Goal: Transaction & Acquisition: Purchase product/service

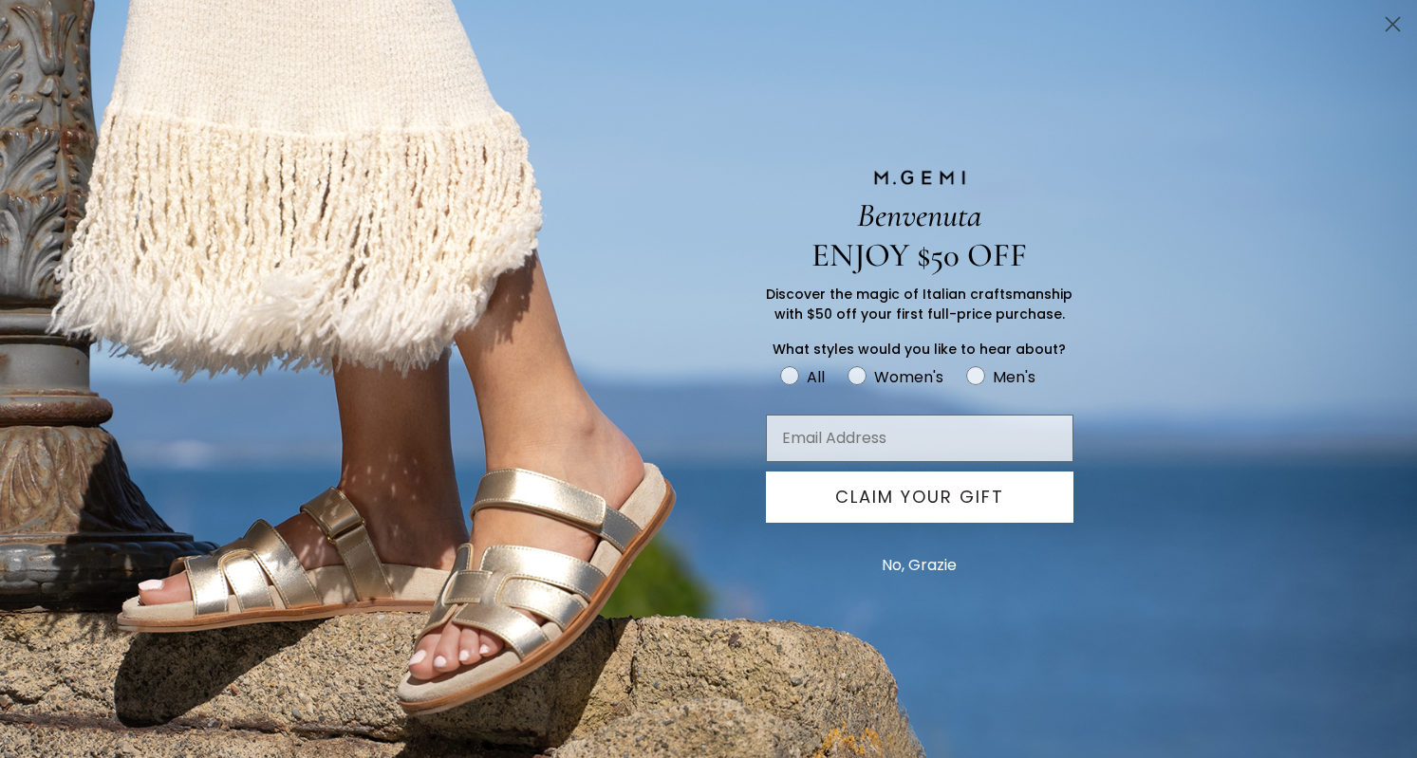
click at [1397, 23] on circle "Close dialog" at bounding box center [1392, 24] width 31 height 31
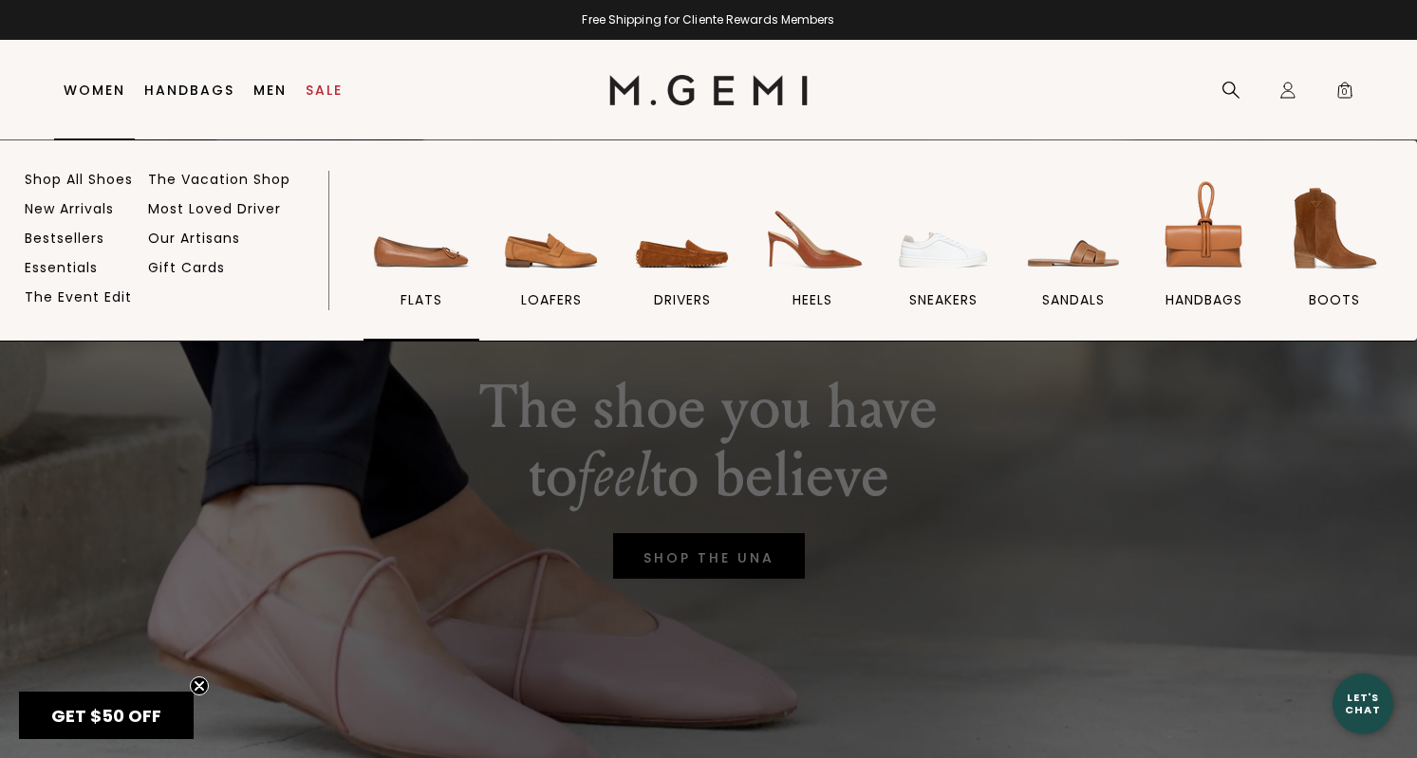
click at [426, 254] on img at bounding box center [421, 229] width 106 height 106
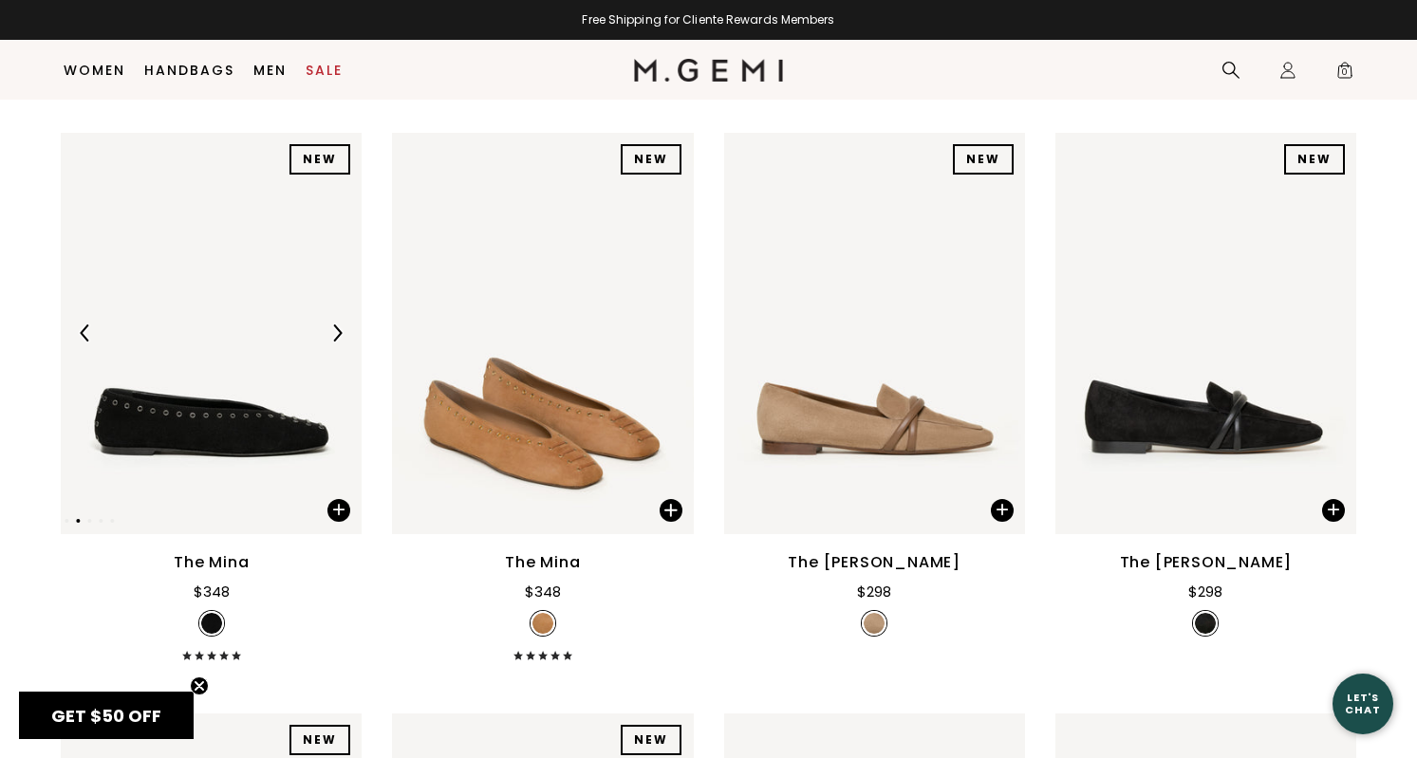
click at [343, 342] on img at bounding box center [336, 333] width 17 height 17
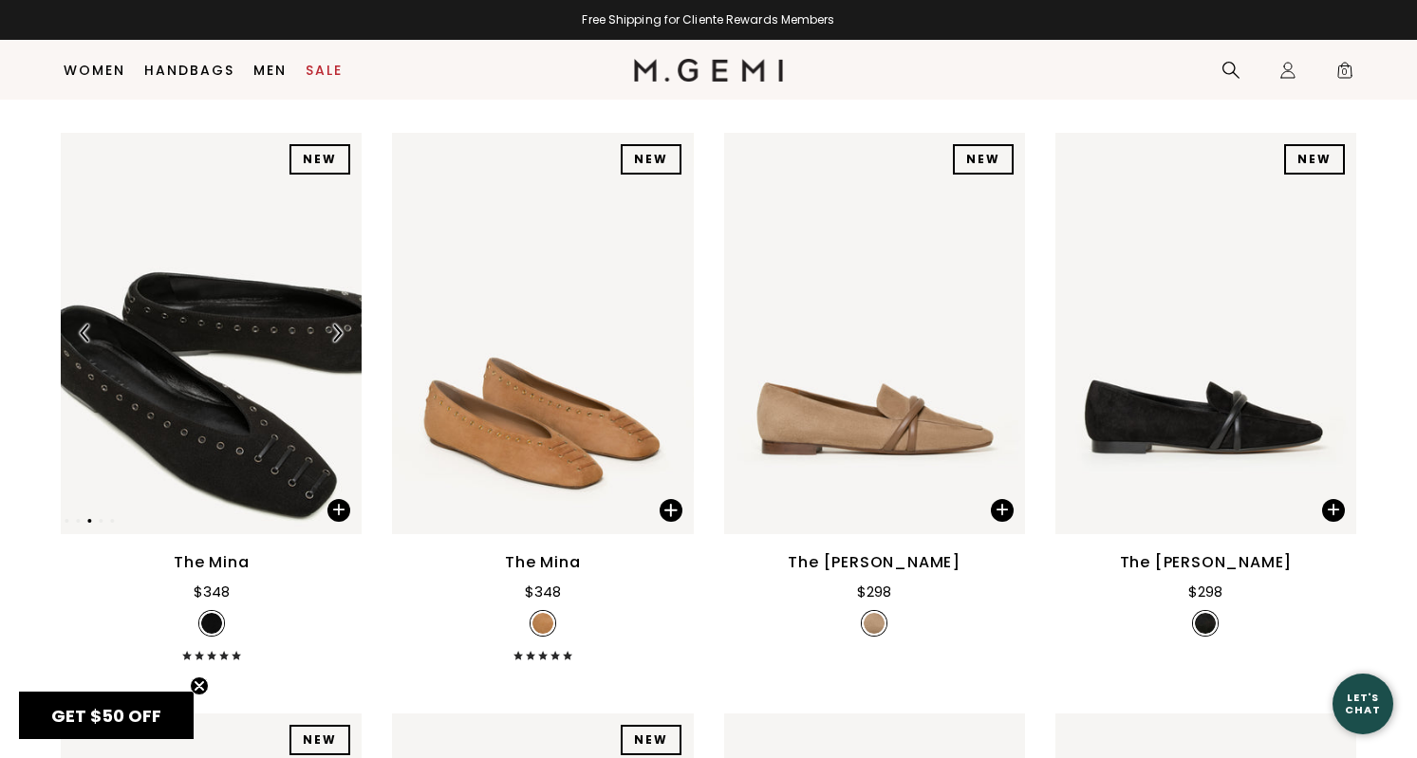
click at [343, 342] on img at bounding box center [336, 333] width 17 height 17
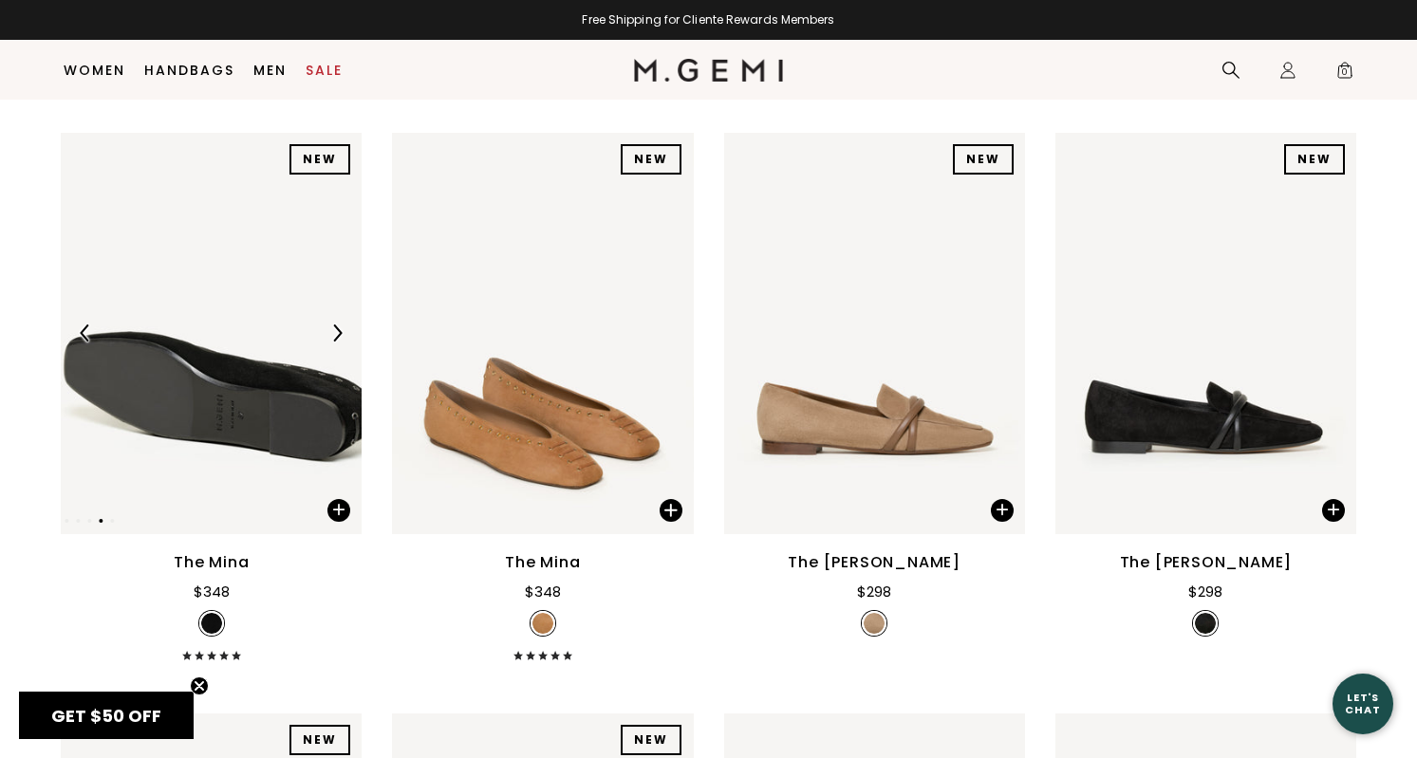
click at [343, 342] on img at bounding box center [336, 333] width 17 height 17
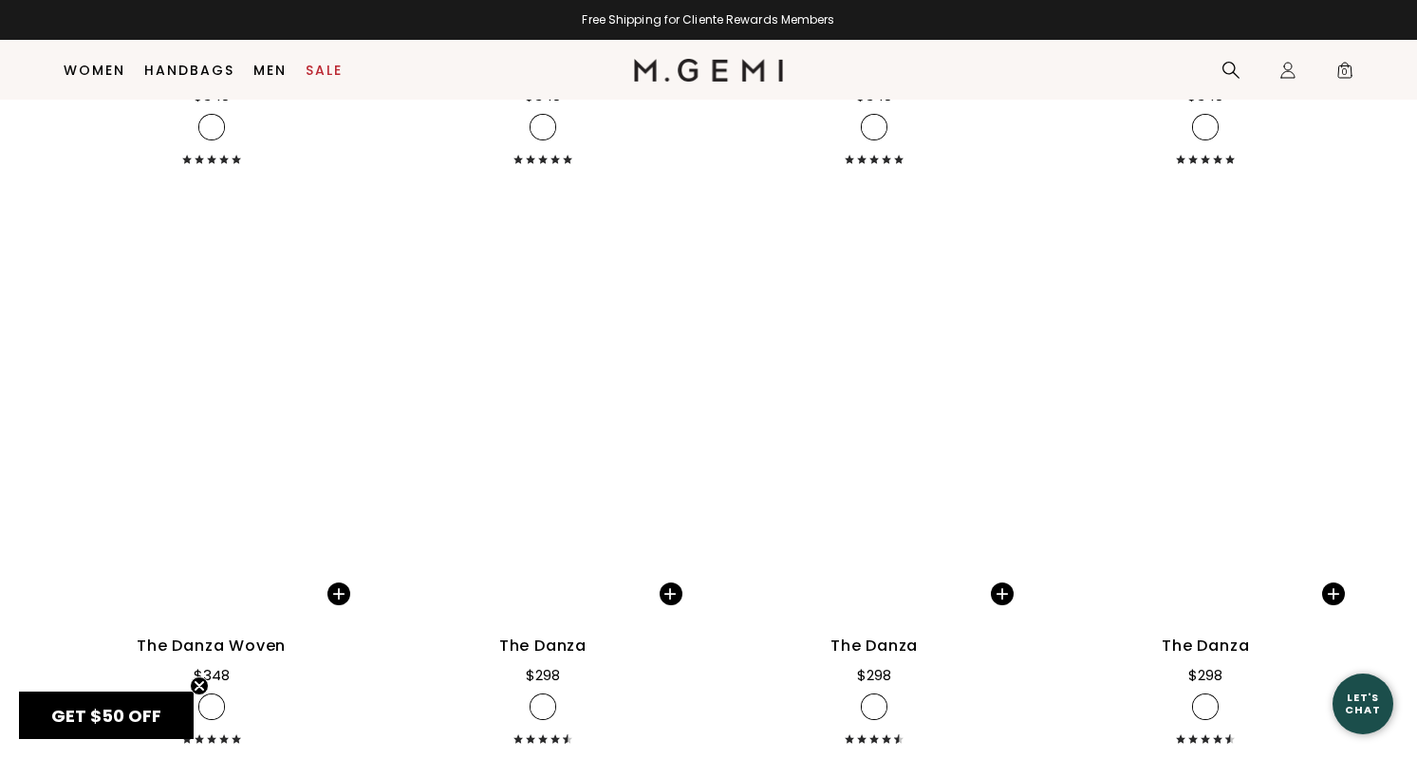
scroll to position [2519, 0]
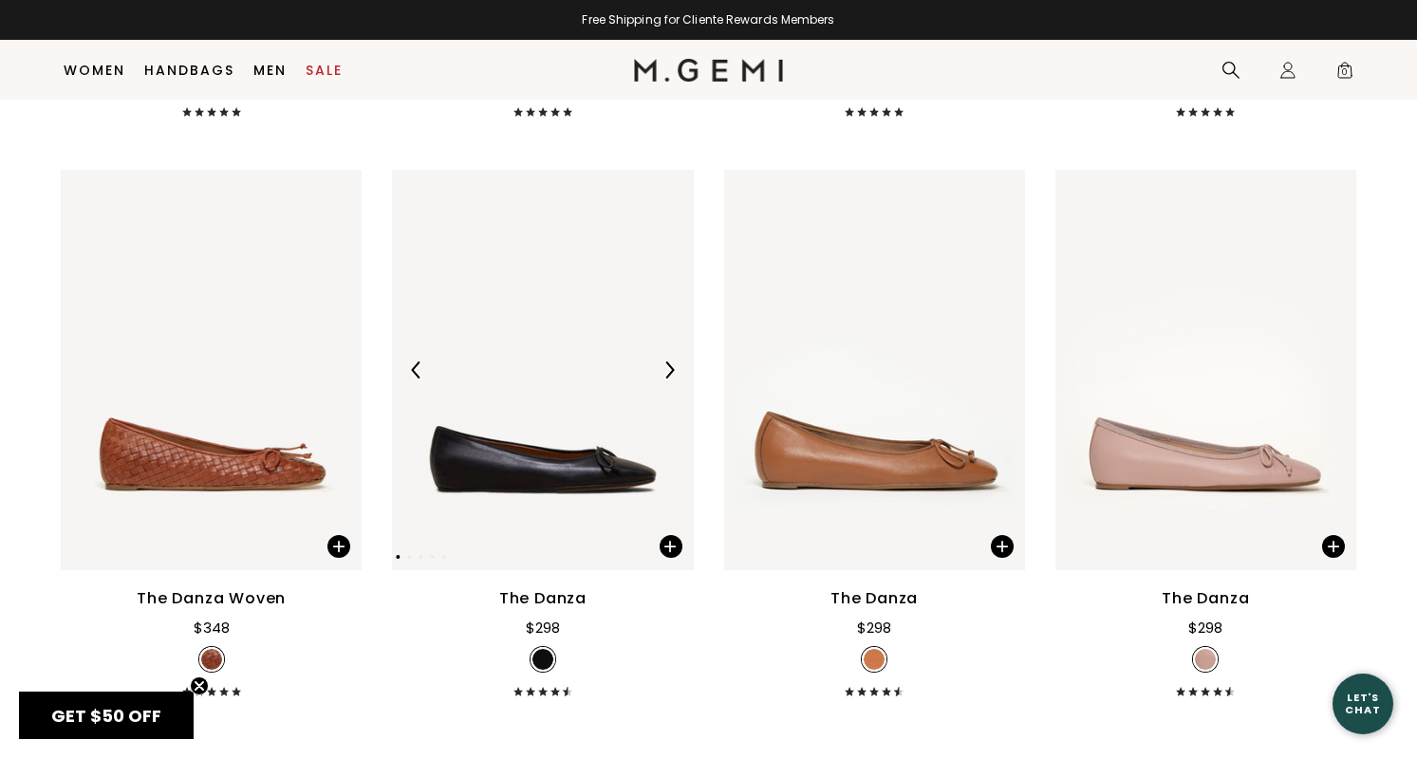
click at [566, 488] on img at bounding box center [542, 371] width 301 height 402
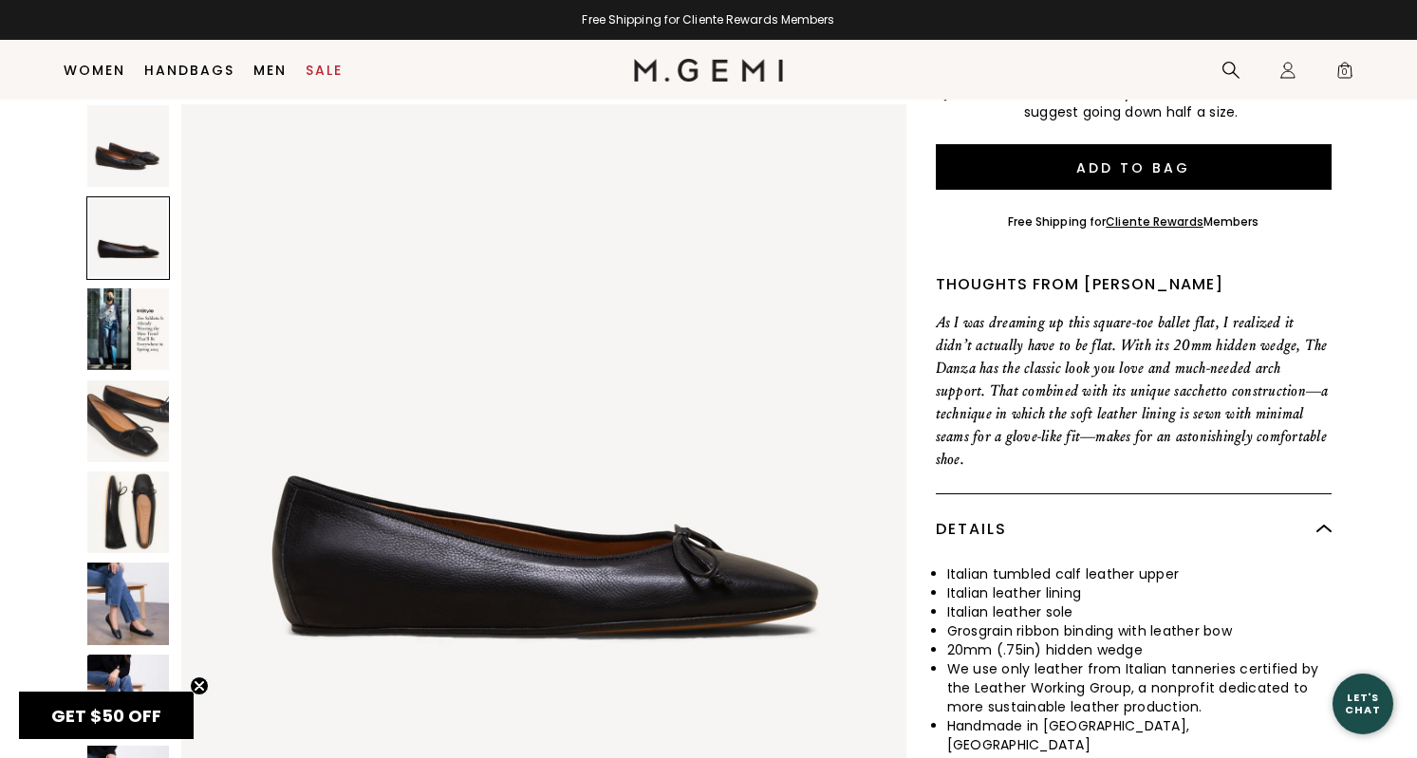
scroll to position [506, 0]
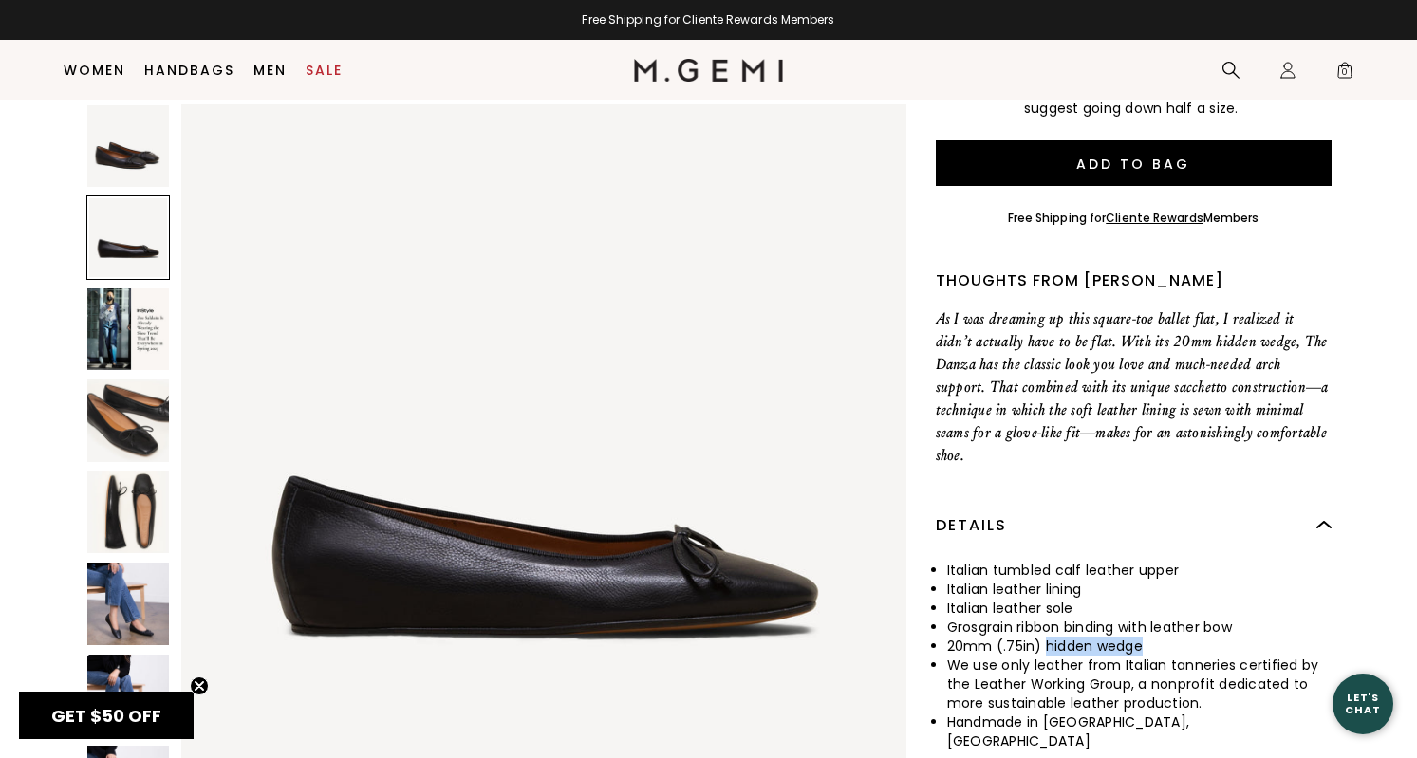
drag, startPoint x: 1043, startPoint y: 643, endPoint x: 1166, endPoint y: 638, distance: 122.6
click at [1166, 638] on li "20mm (.75in) hidden wedge" at bounding box center [1139, 646] width 384 height 19
copy li "hidden wedge"
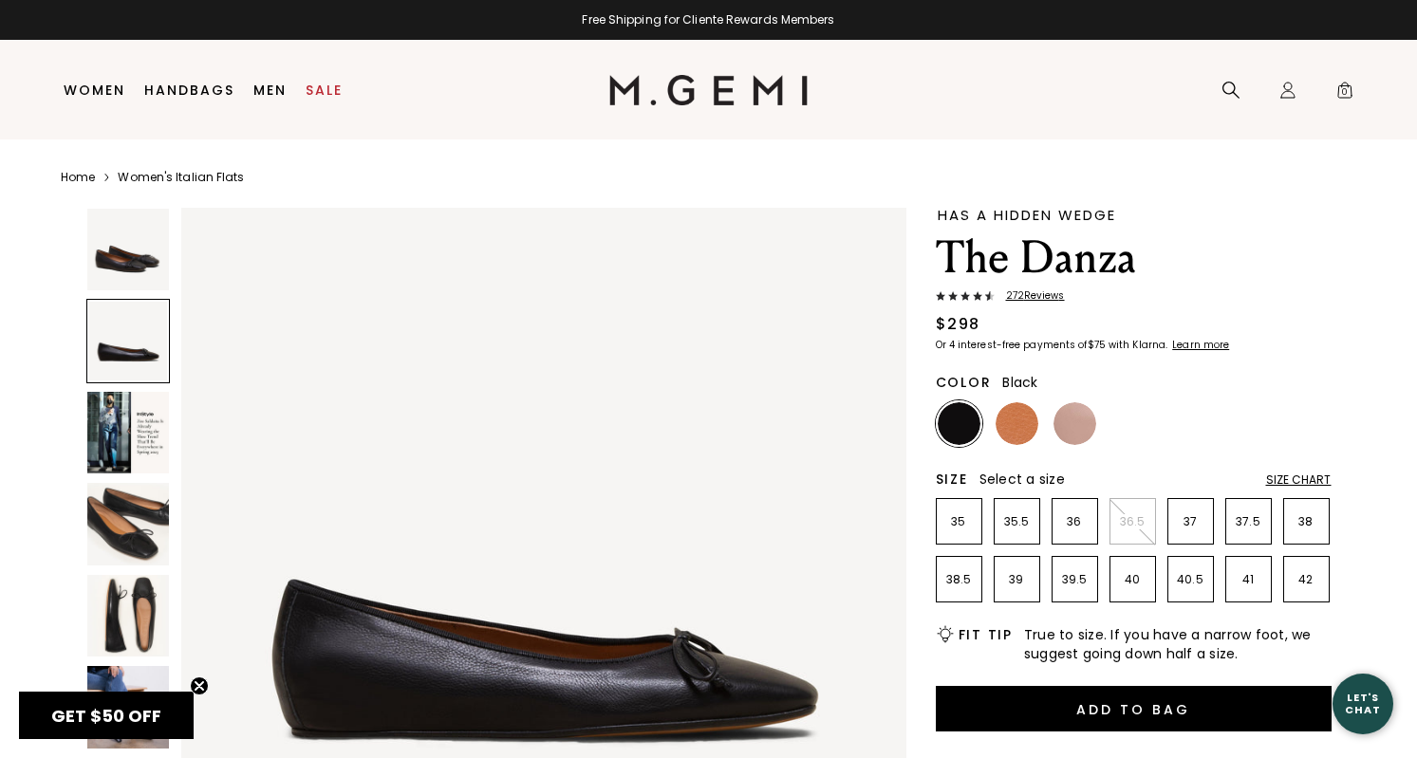
scroll to position [0, 0]
click at [1232, 77] on div "Search" at bounding box center [1231, 91] width 38 height 100
click at [1232, 84] on icon at bounding box center [1231, 90] width 19 height 19
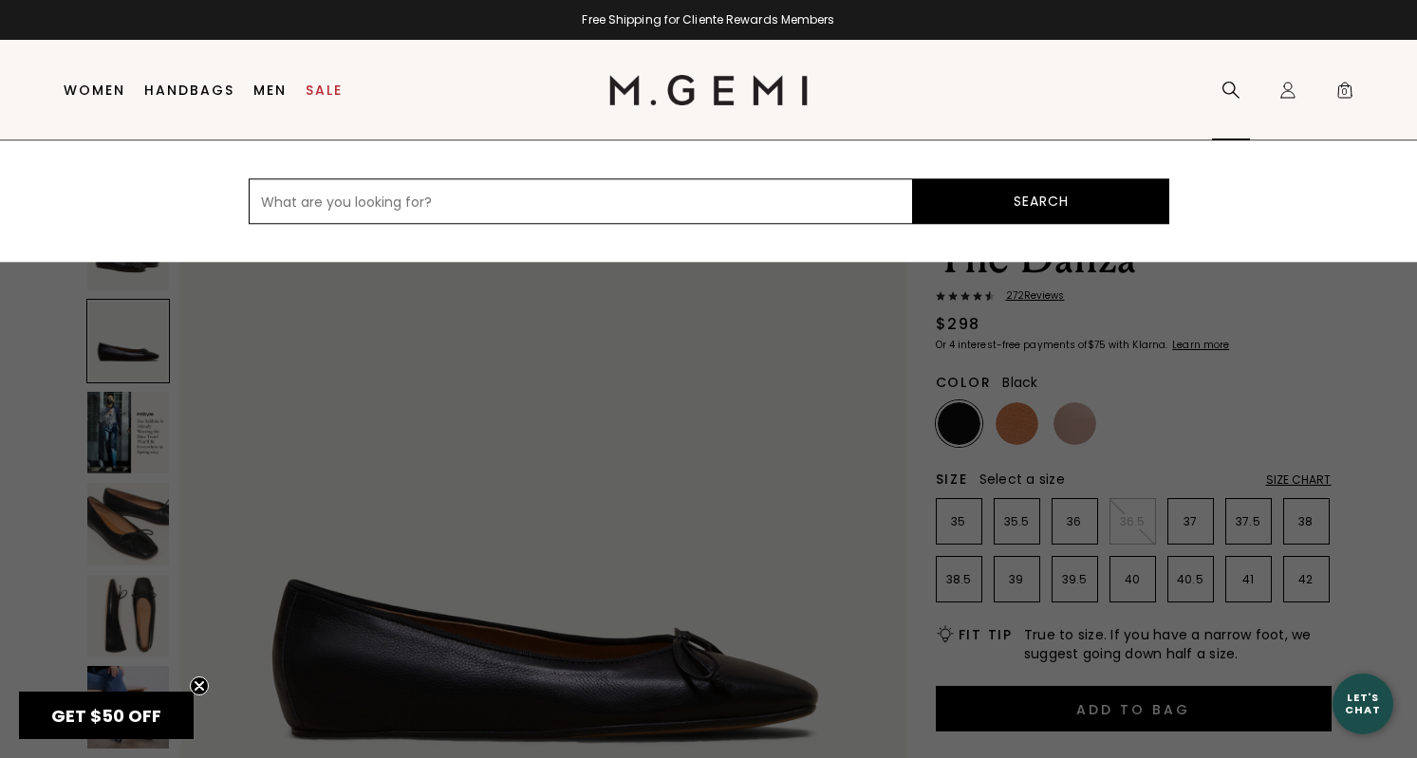
paste input "hidden wedge"
type input "hidden wedge"
click at [1040, 201] on button "Search" at bounding box center [1041, 201] width 256 height 46
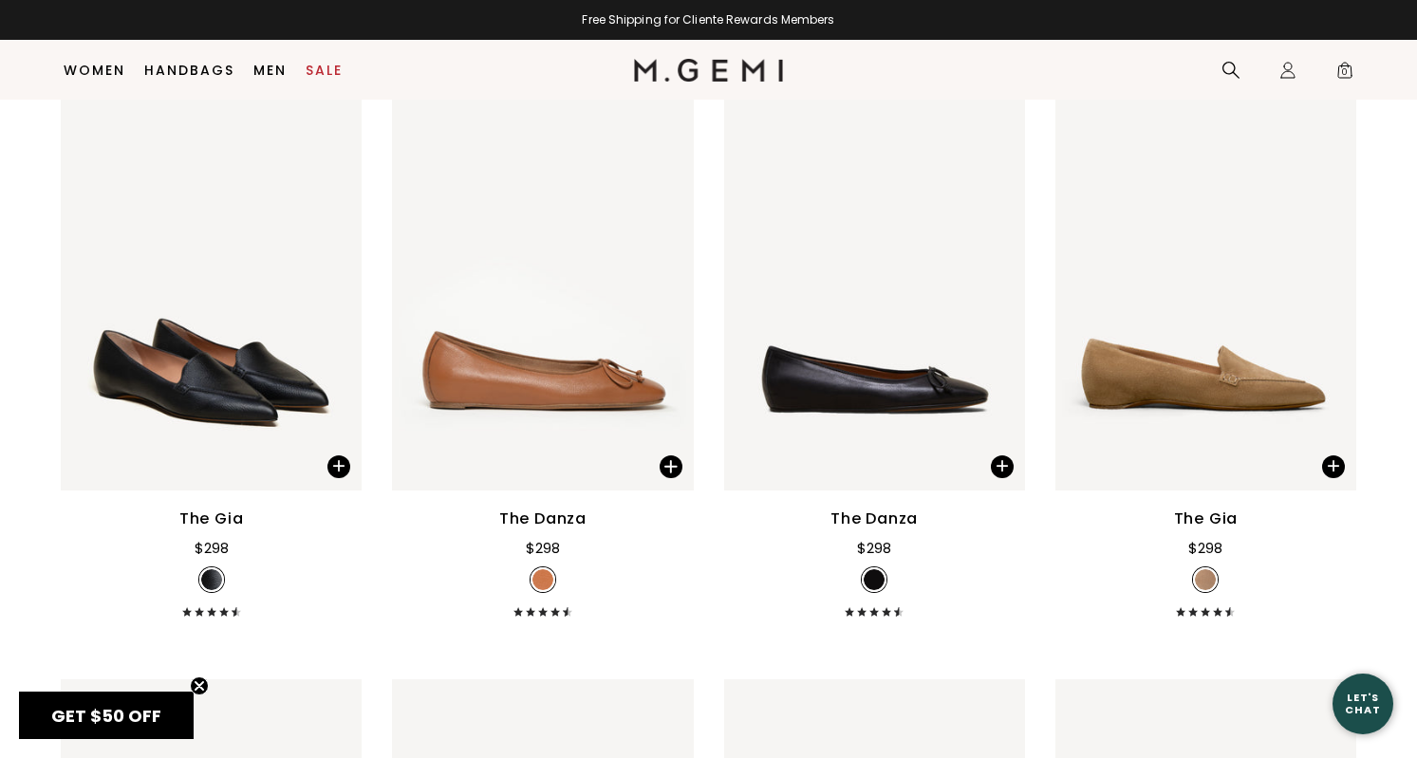
scroll to position [300, 0]
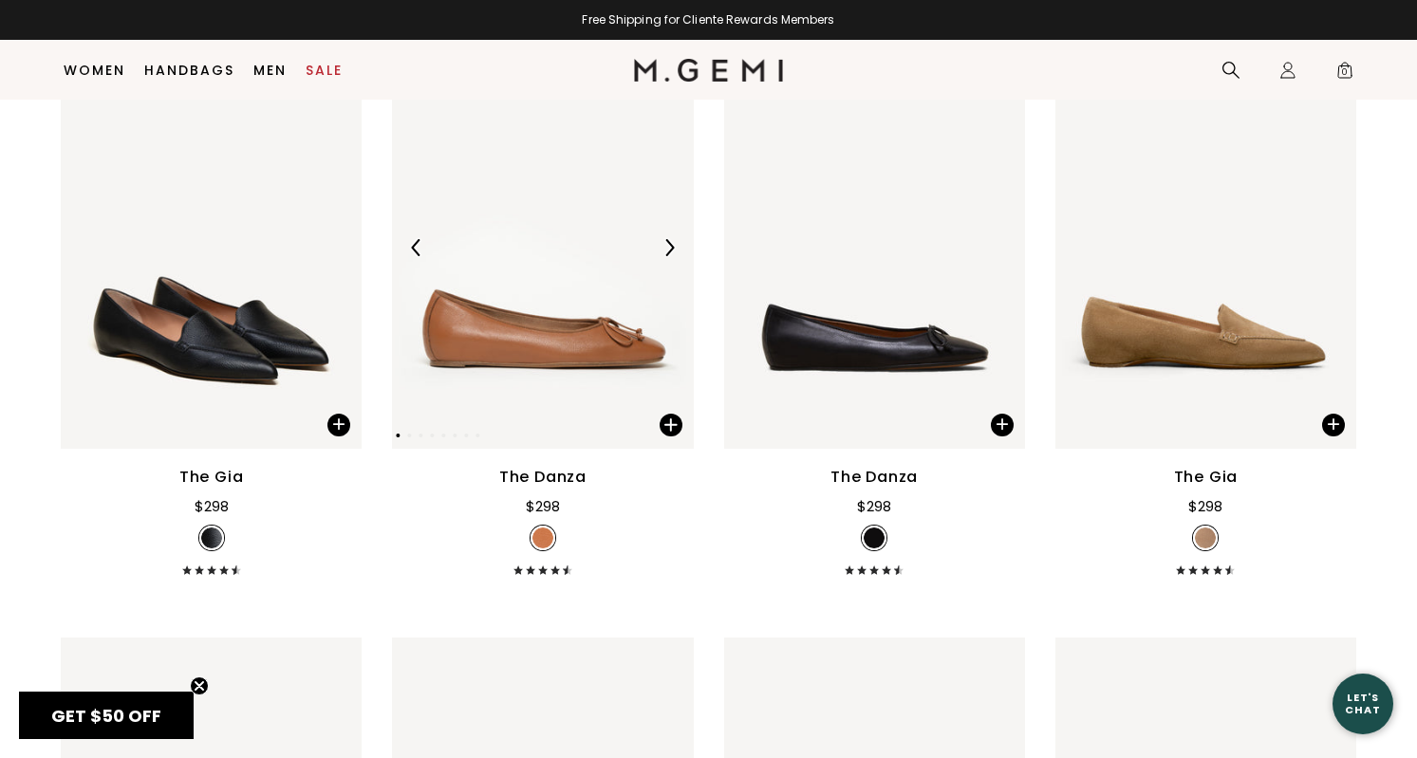
click at [665, 256] on img at bounding box center [669, 247] width 17 height 17
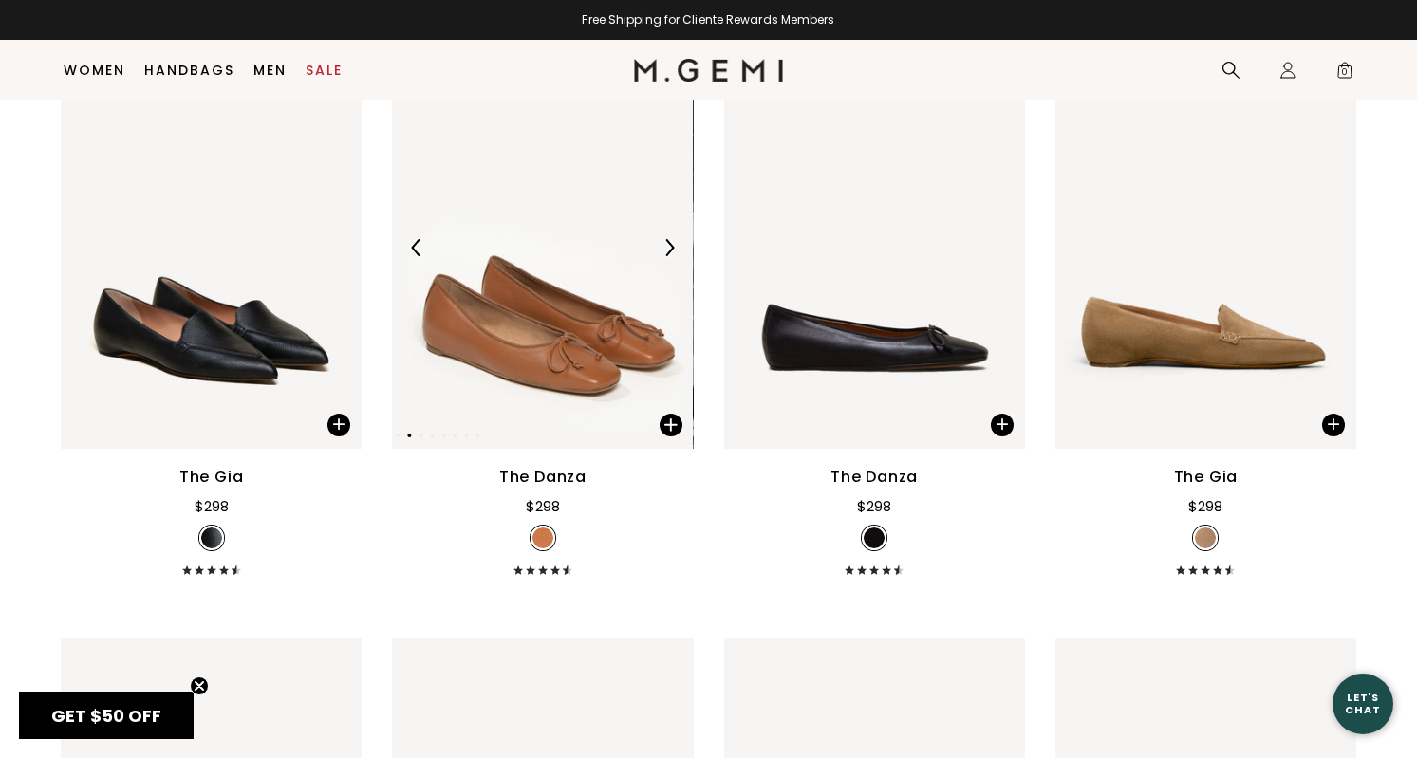
click at [665, 256] on img at bounding box center [669, 247] width 17 height 17
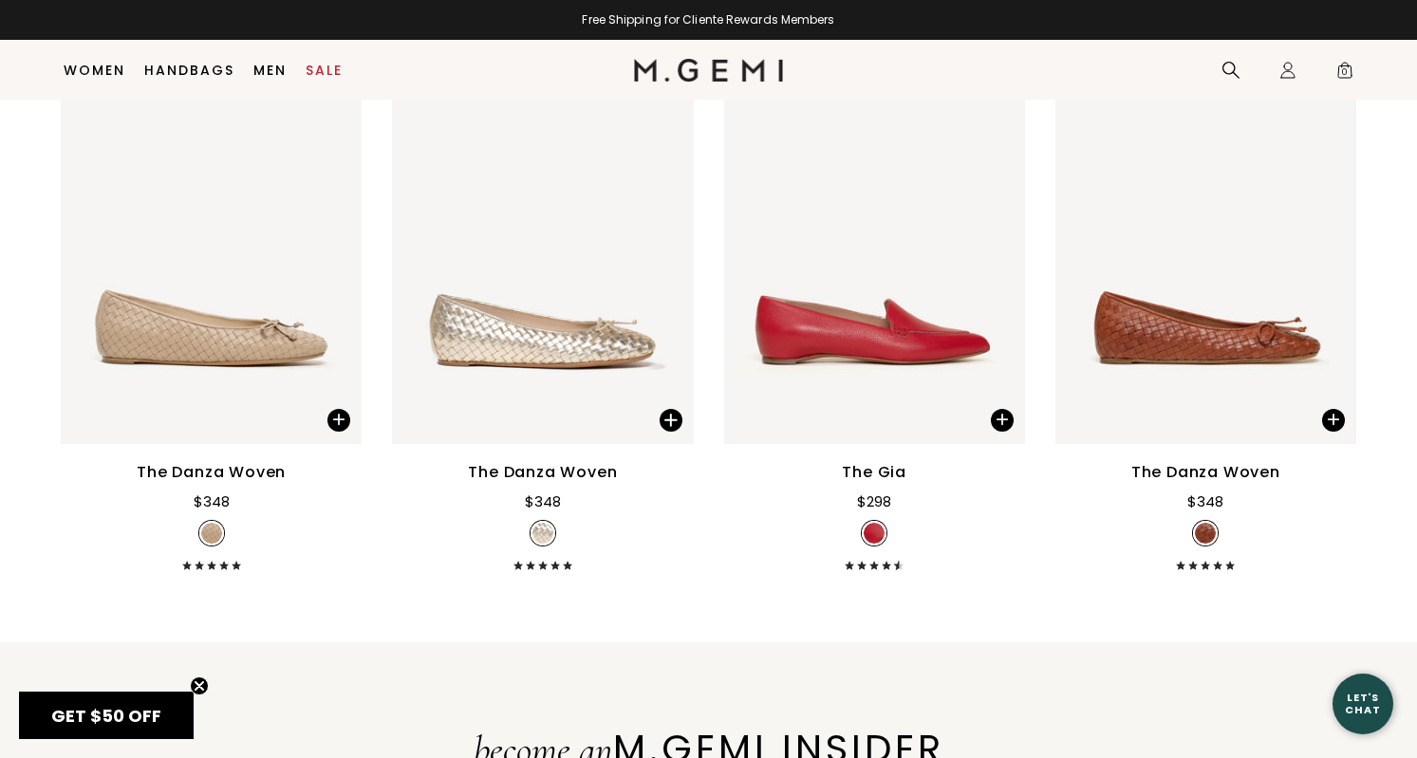
scroll to position [2060, 0]
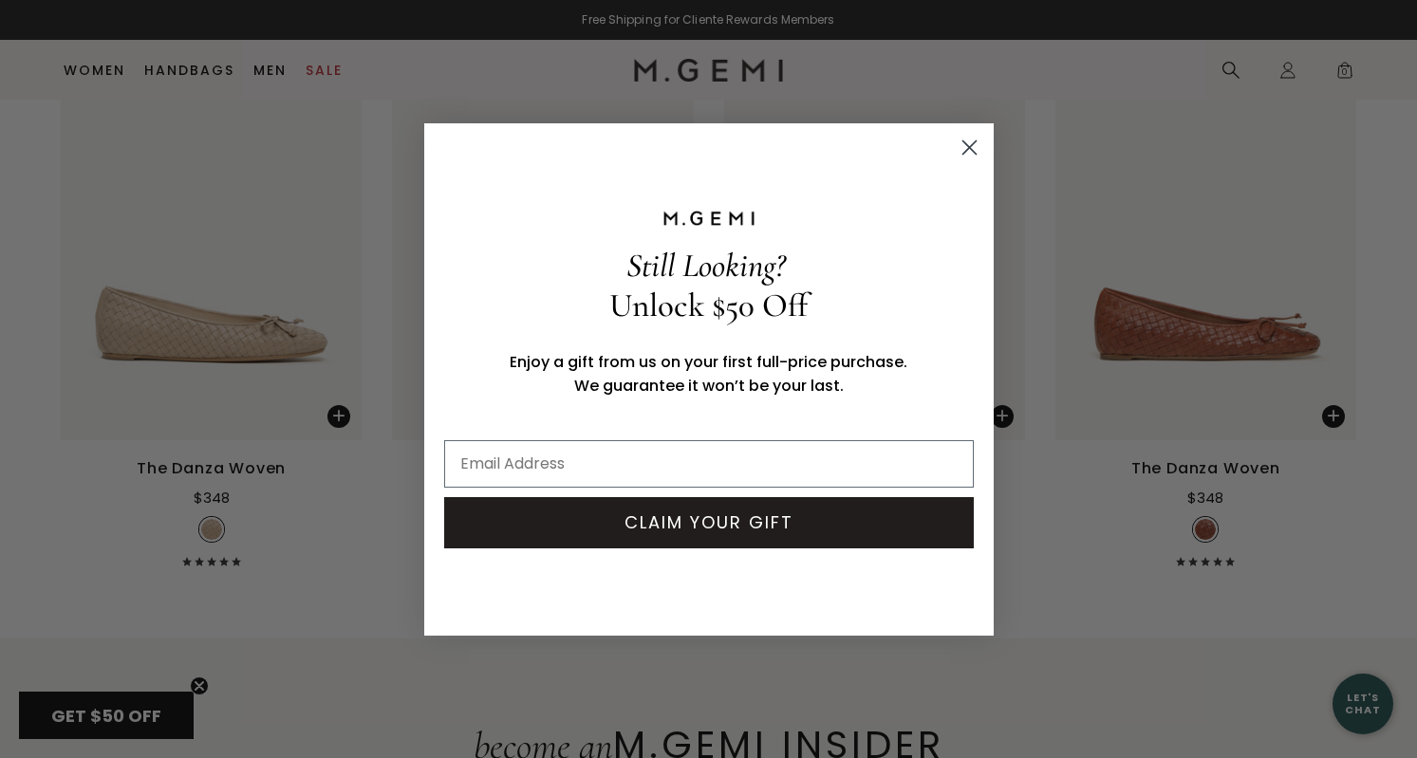
click at [974, 148] on circle "Close dialog" at bounding box center [968, 146] width 31 height 31
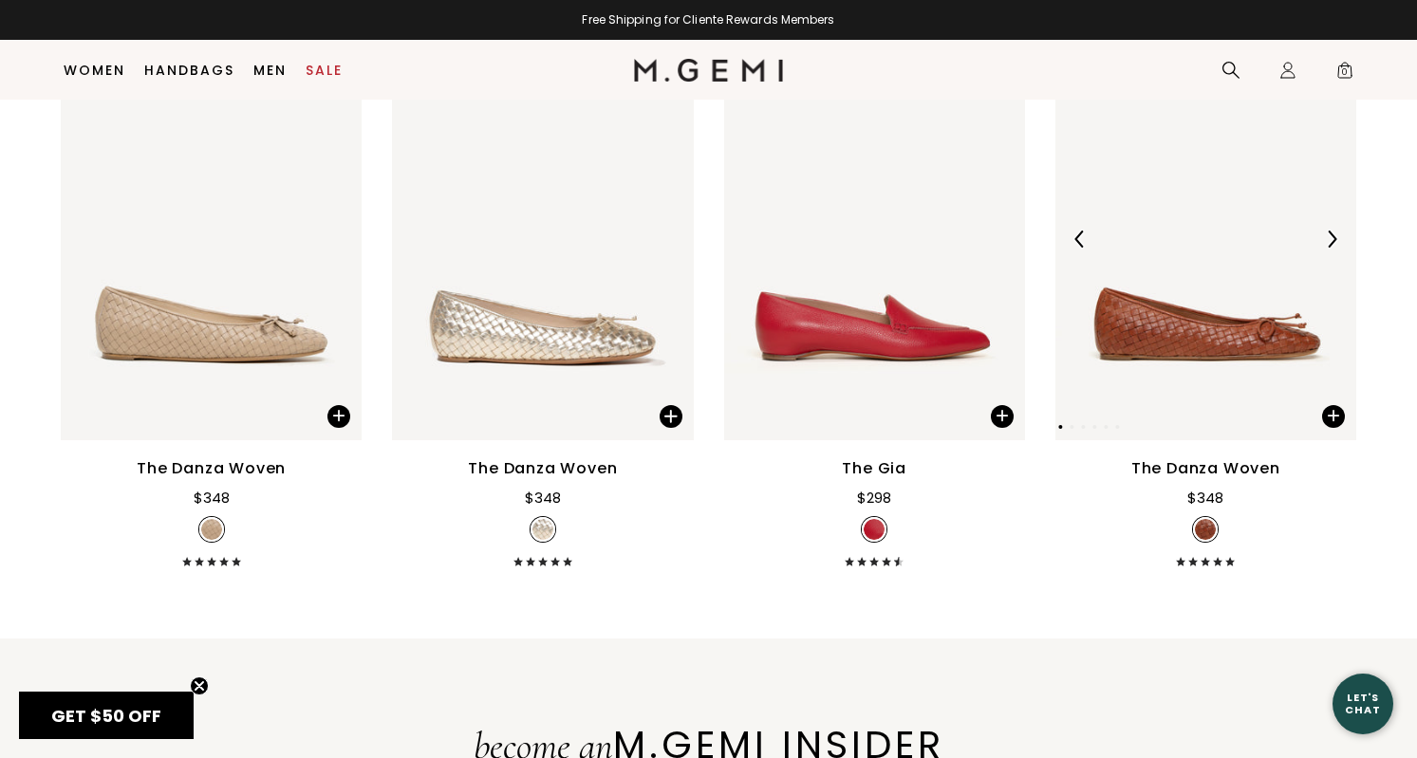
click at [1324, 248] on img at bounding box center [1331, 239] width 17 height 17
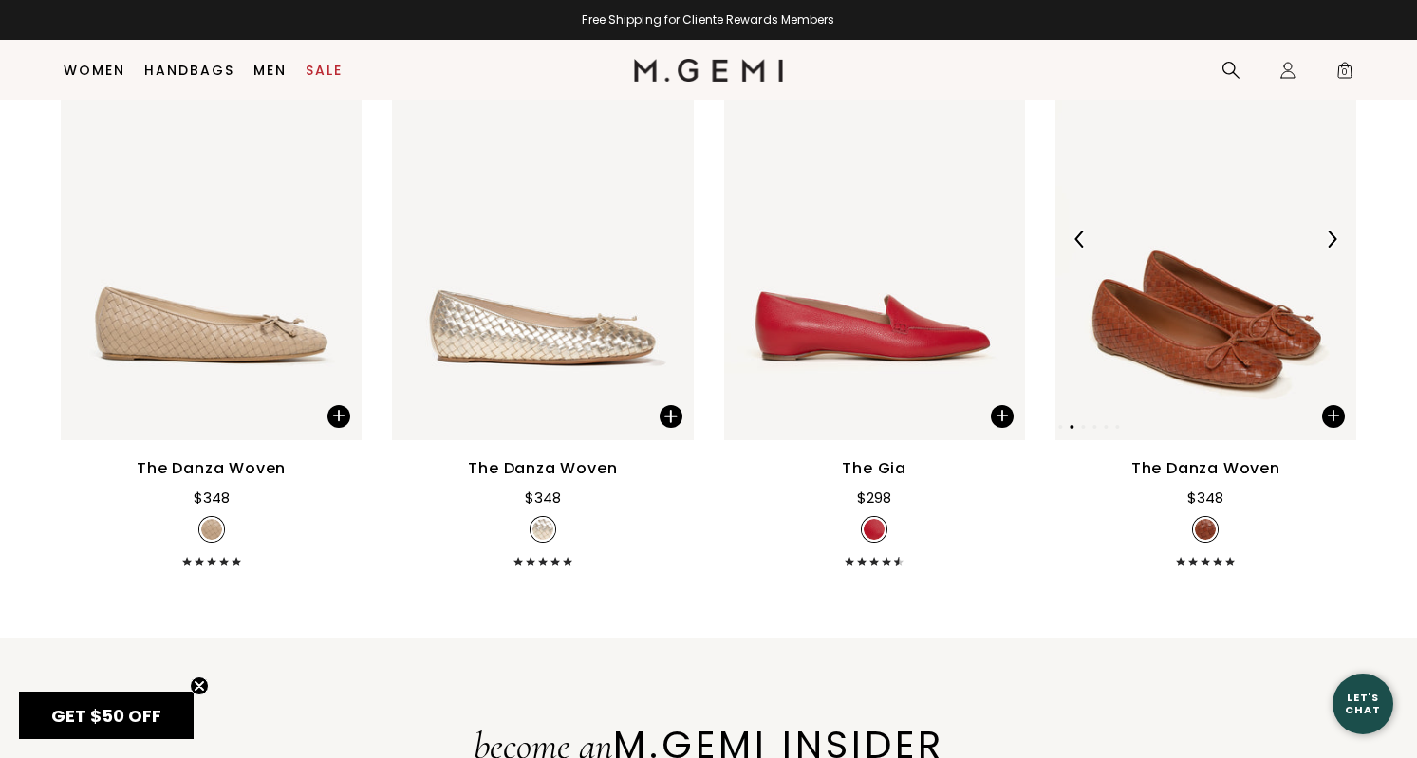
click at [1324, 248] on img at bounding box center [1331, 239] width 17 height 17
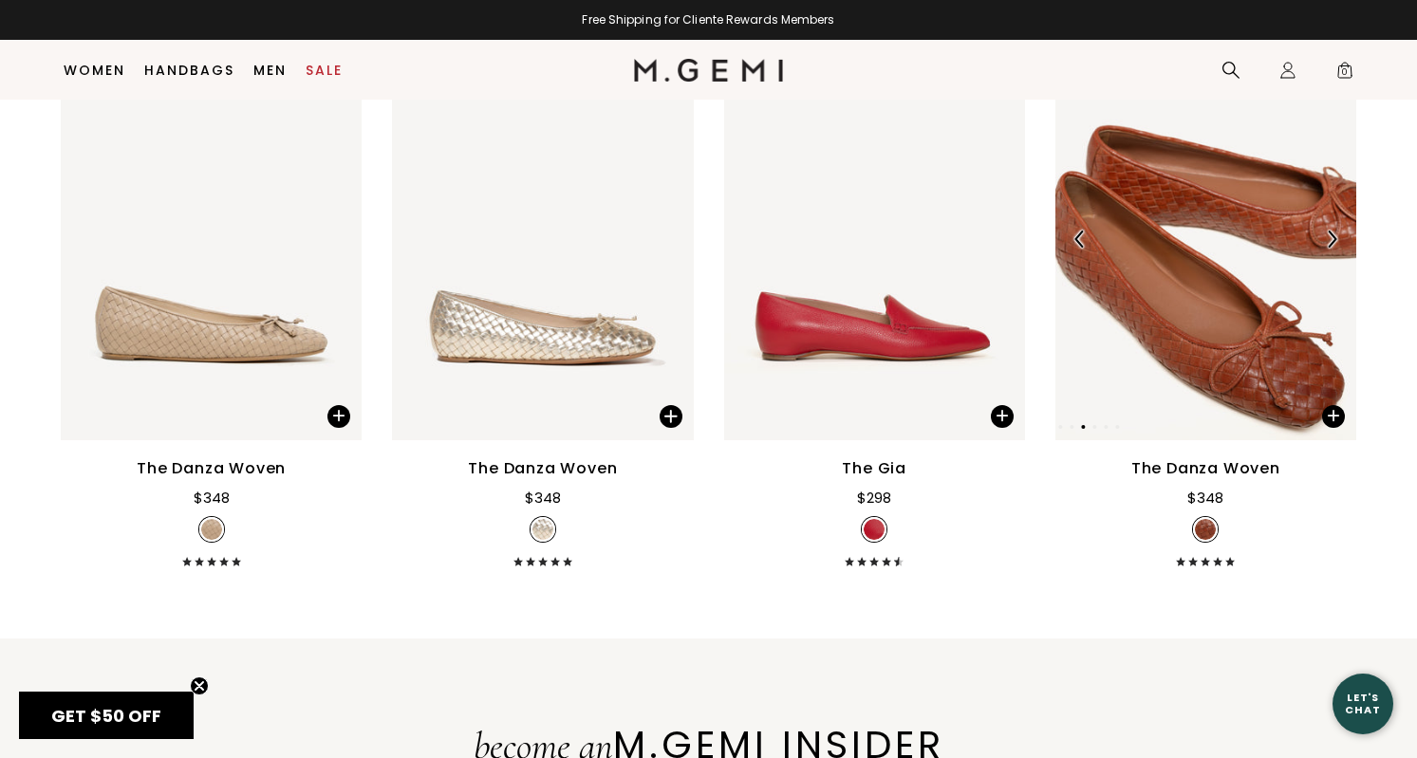
click at [1324, 248] on img at bounding box center [1331, 239] width 17 height 17
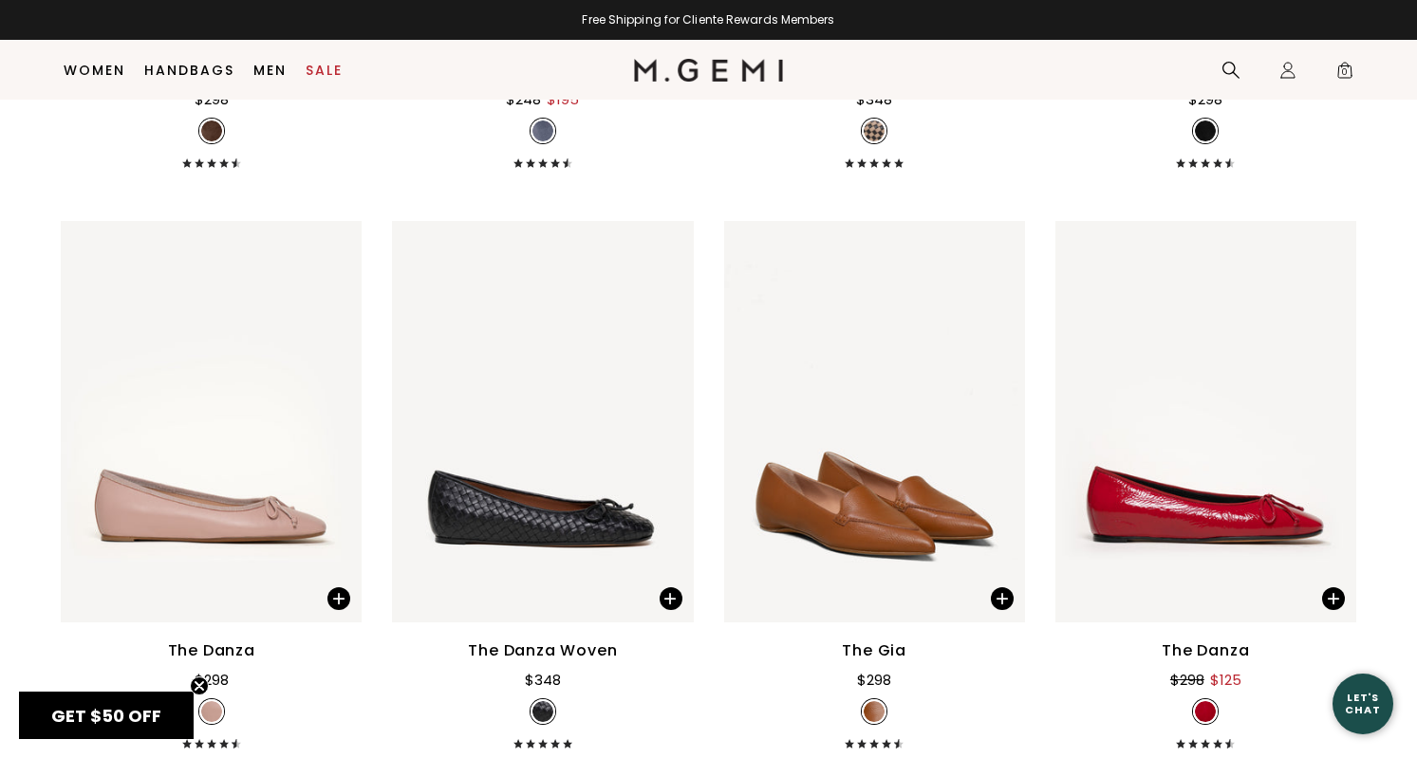
scroll to position [1316, 0]
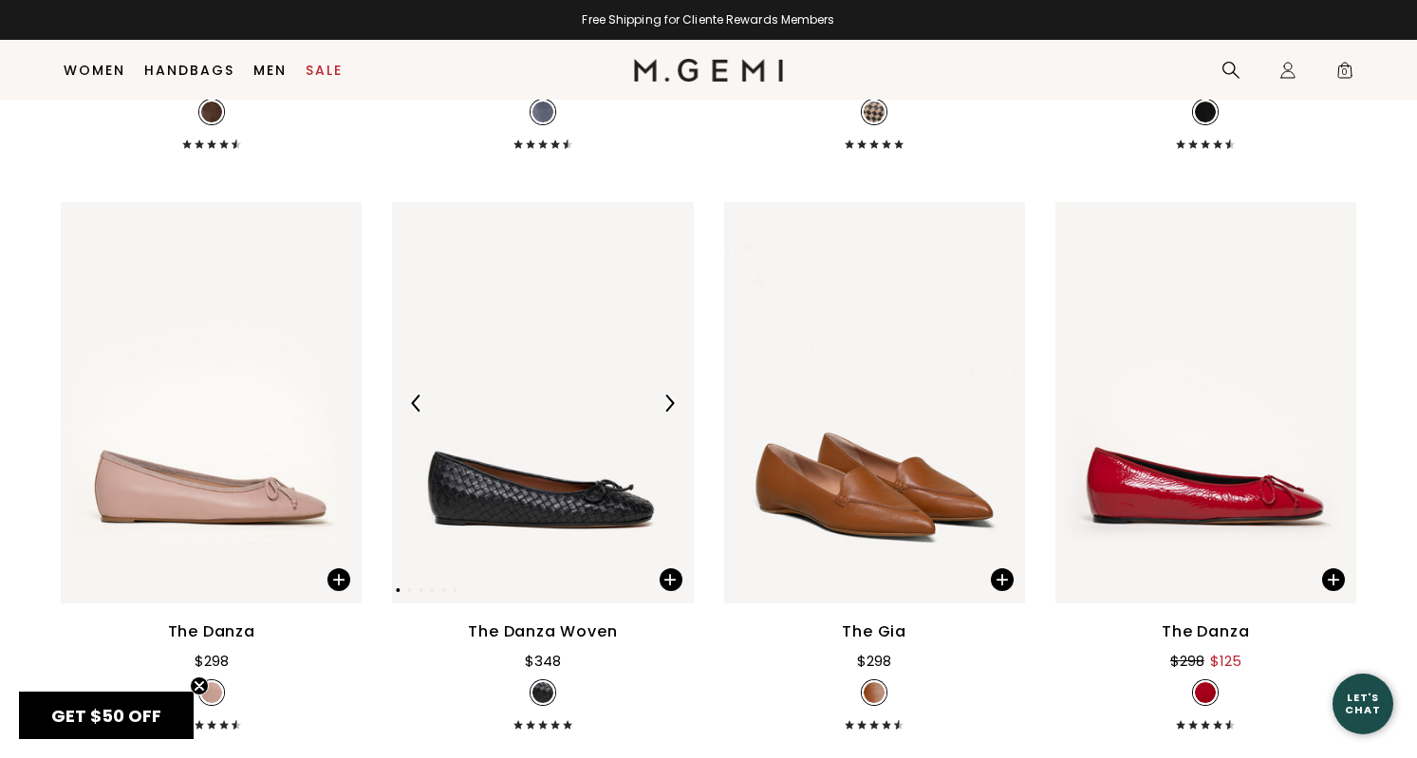
click at [518, 487] on img at bounding box center [542, 403] width 301 height 402
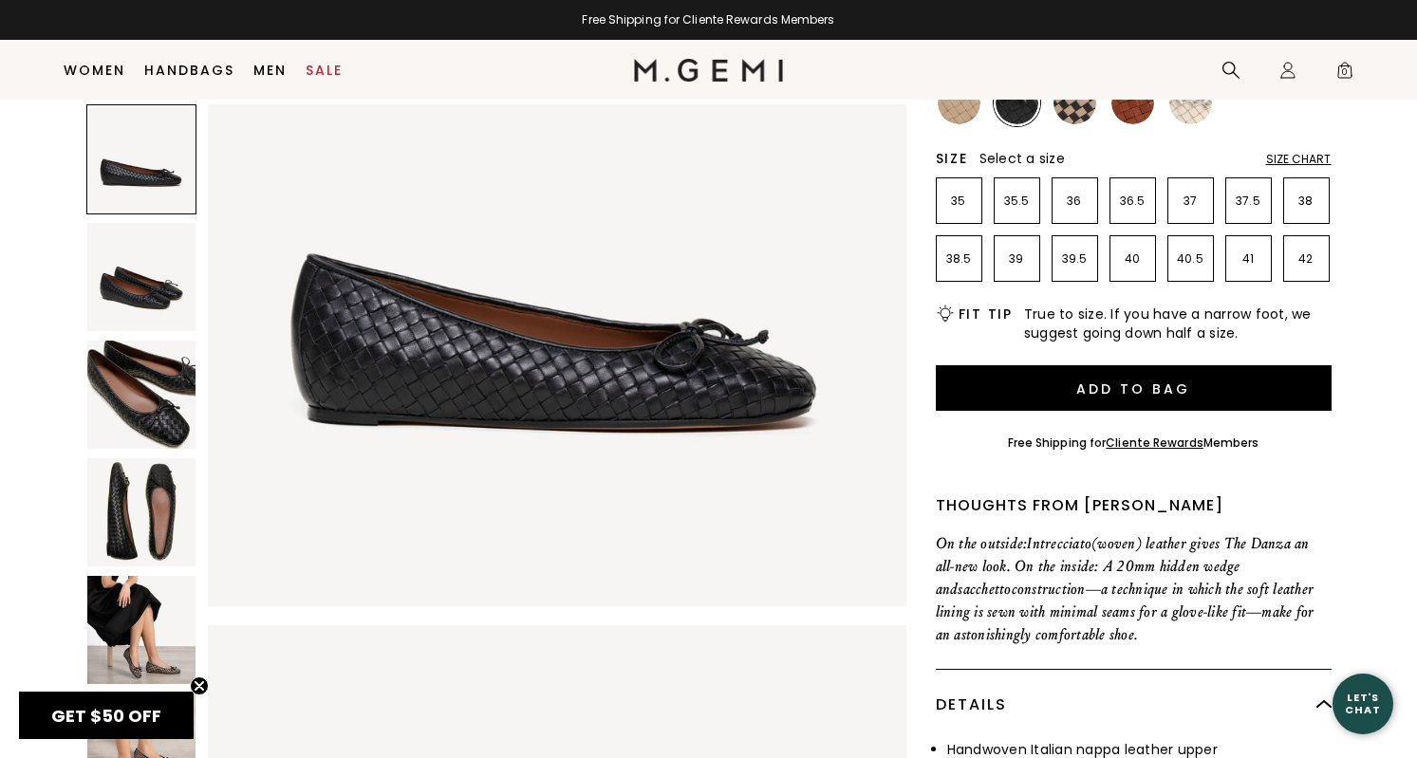
scroll to position [259, 0]
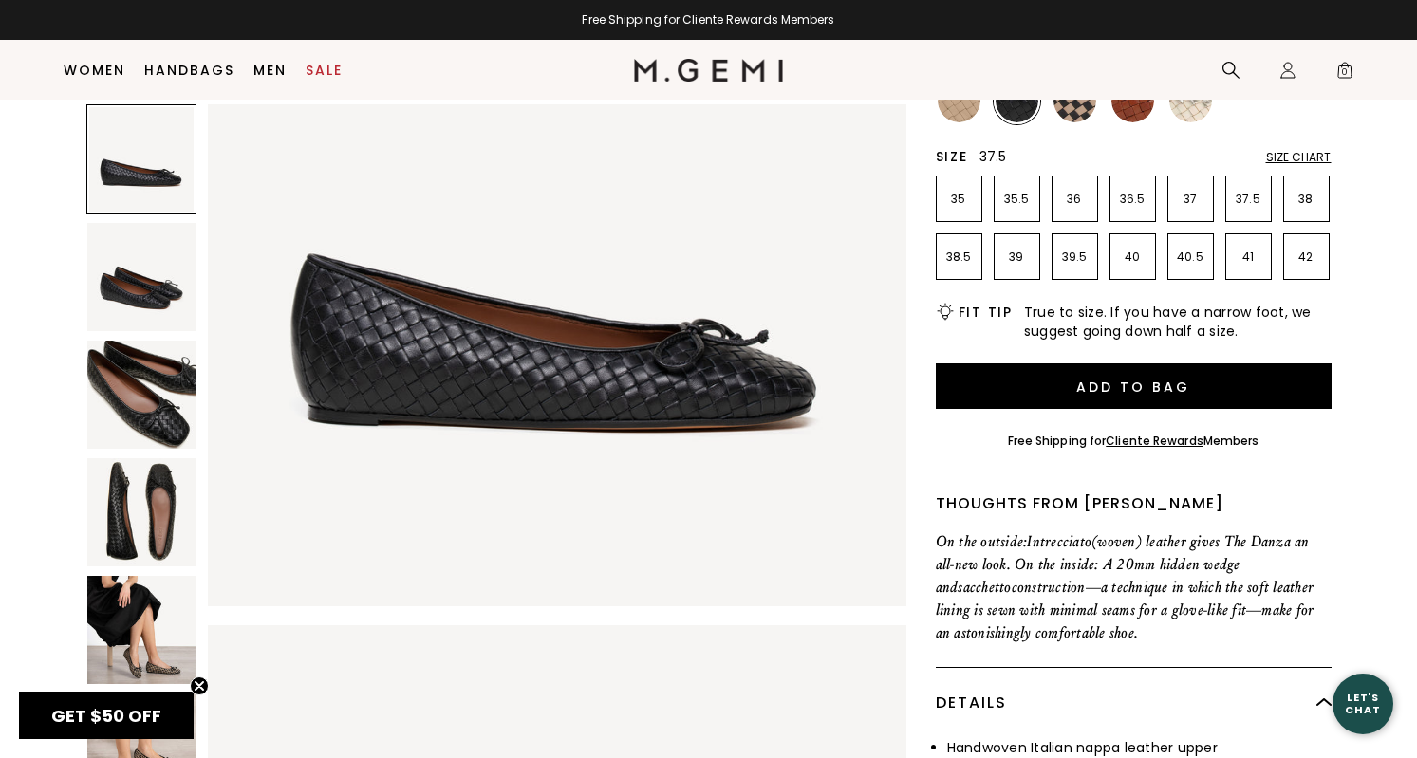
click at [1231, 214] on li "37.5" at bounding box center [1249, 199] width 47 height 47
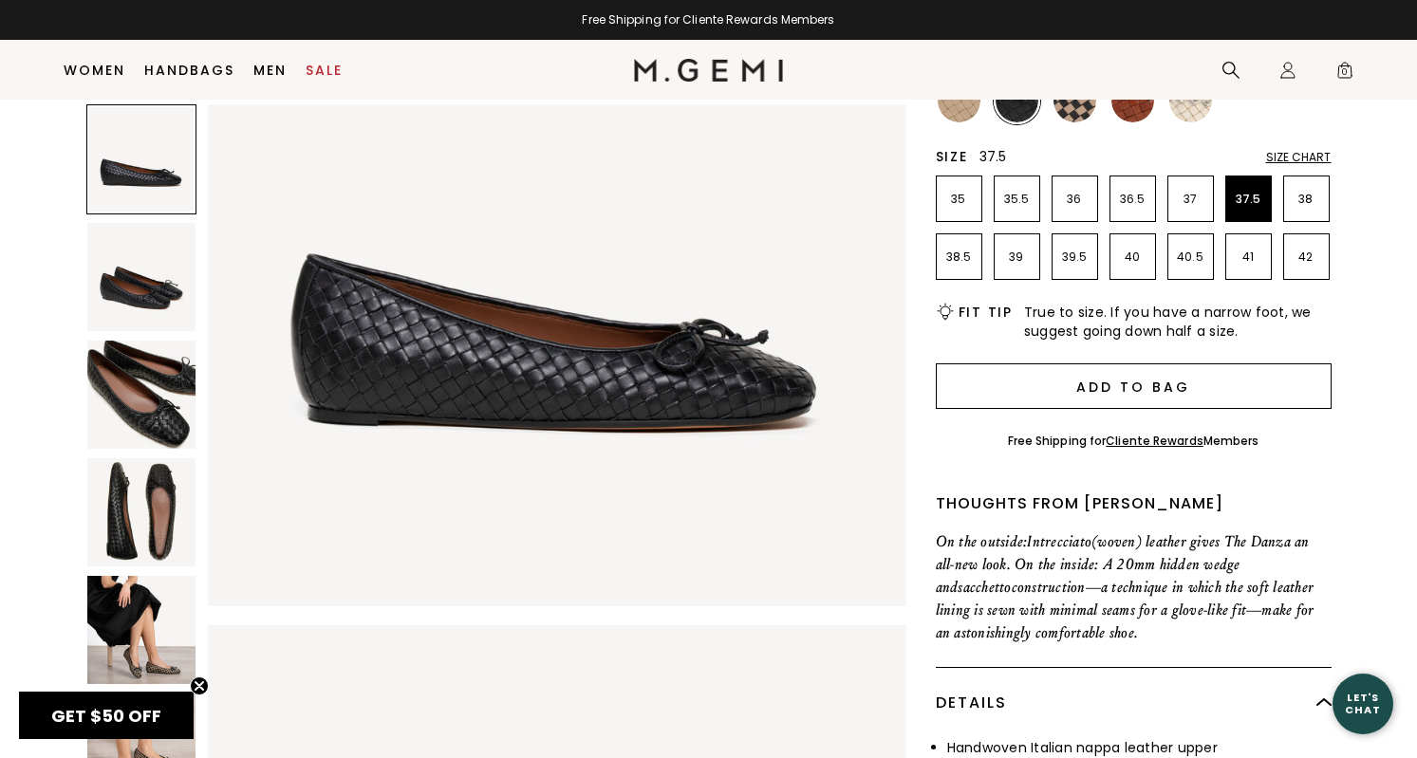
click at [1107, 379] on button "Add to Bag" at bounding box center [1134, 387] width 396 height 46
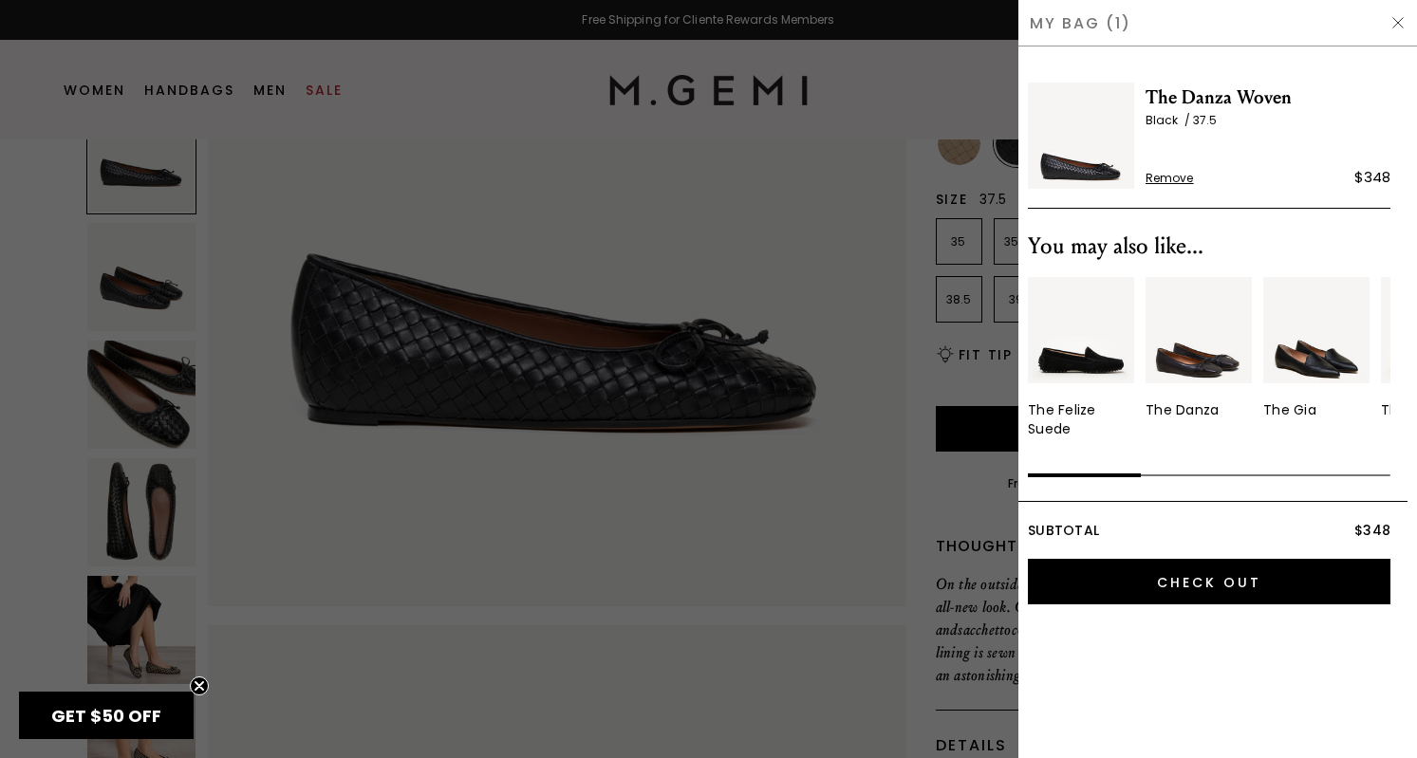
click at [964, 75] on div at bounding box center [708, 379] width 1417 height 758
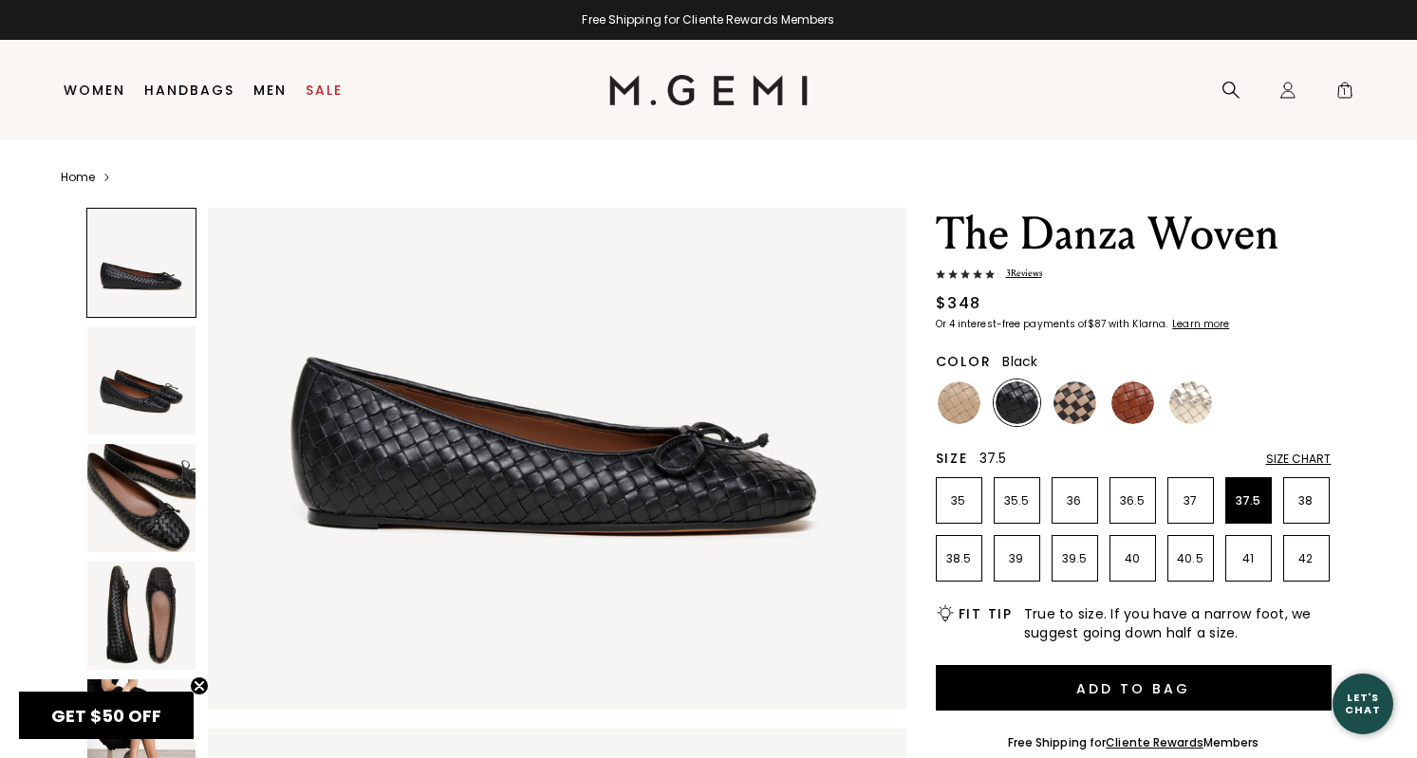
scroll to position [259, 0]
